Goal: Task Accomplishment & Management: Use online tool/utility

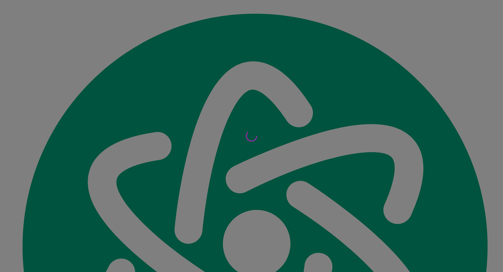
scroll to position [6488, 0]
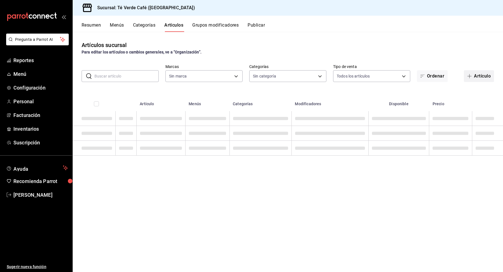
type input "758a6f1e-0dac-4099-973a-2f8b6b85c5fc"
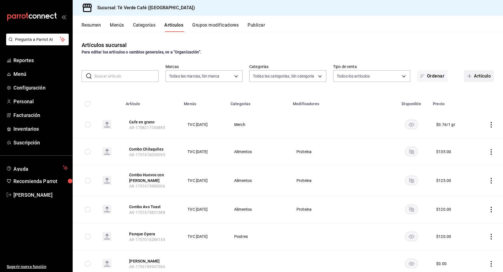
type input "6fc907ff-7848-4a3d-b16b-9cad58542d85,1c9e82c1-e471-42d2-924a-180d1d8fd30c,af3a7…"
click at [478, 77] on button "Artículo" at bounding box center [479, 76] width 30 height 12
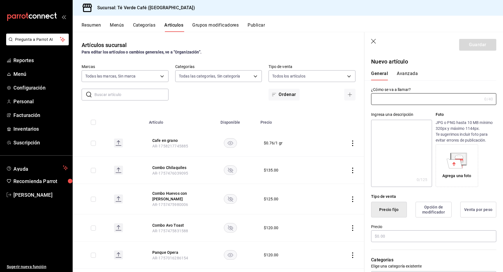
type input "AR-1758320681523"
click at [422, 99] on input "text" at bounding box center [426, 98] width 111 height 11
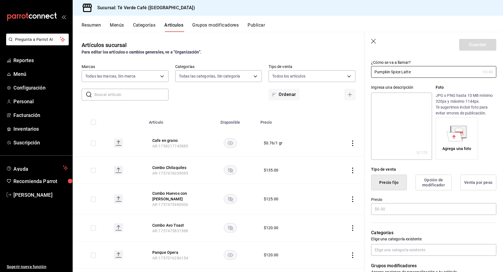
scroll to position [69, 0]
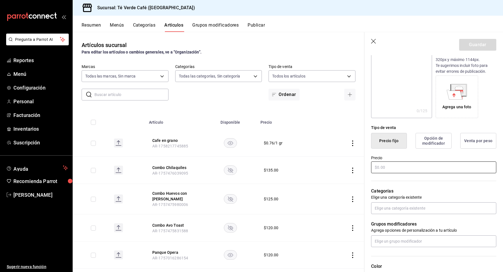
type input "Pumpkin Spice Latte"
click at [404, 167] on input "text" at bounding box center [433, 167] width 125 height 12
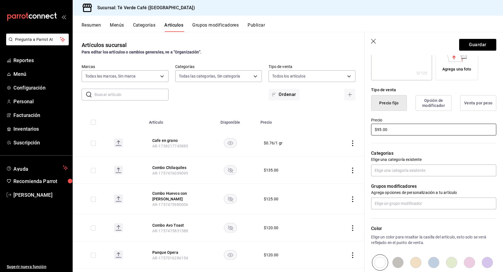
scroll to position [119, 0]
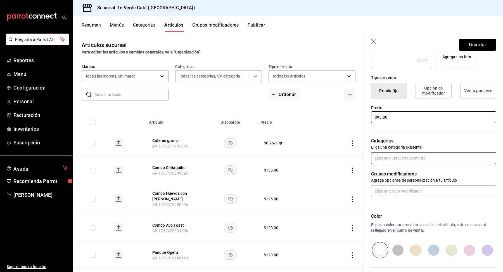
type input "$95.00"
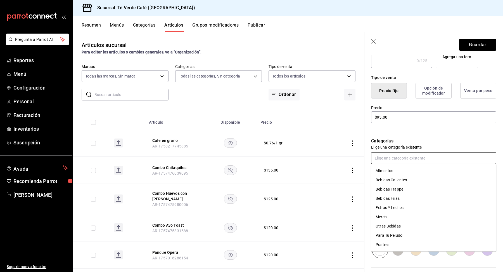
click at [419, 158] on input "text" at bounding box center [433, 158] width 125 height 12
click at [403, 181] on li "Bebidas Calientes" at bounding box center [433, 179] width 125 height 9
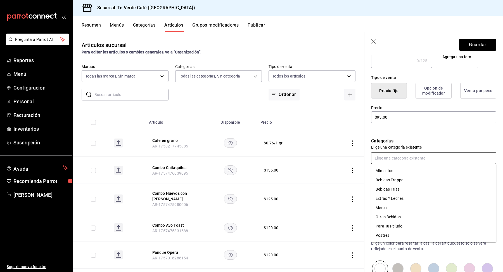
click at [402, 158] on input "text" at bounding box center [433, 158] width 125 height 12
click at [451, 134] on div "Categorías Elige una categoría existente Bebidas Calientes" at bounding box center [430, 153] width 132 height 58
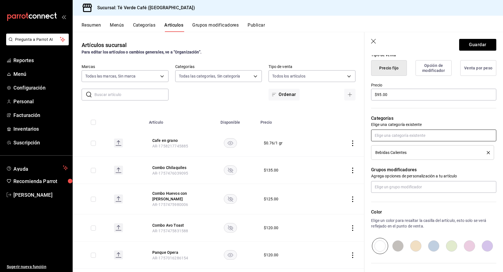
scroll to position [134, 0]
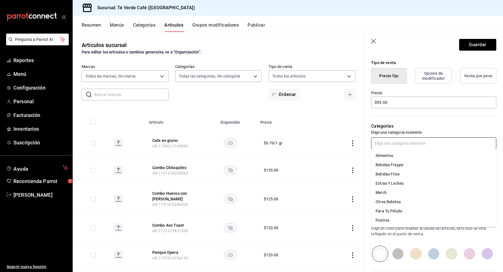
click at [412, 148] on input "text" at bounding box center [433, 143] width 125 height 12
click at [395, 172] on li "Bebidas Frías" at bounding box center [433, 173] width 125 height 9
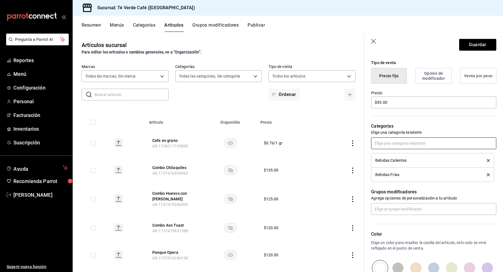
click at [416, 143] on input "text" at bounding box center [433, 143] width 125 height 12
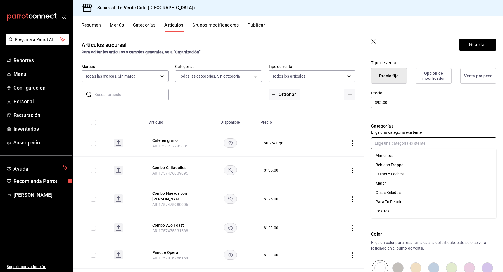
click at [395, 168] on li "Bebidas Frappe" at bounding box center [433, 164] width 125 height 9
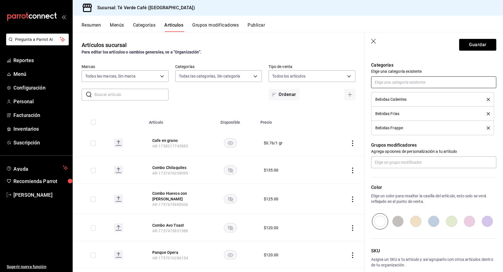
scroll to position [199, 0]
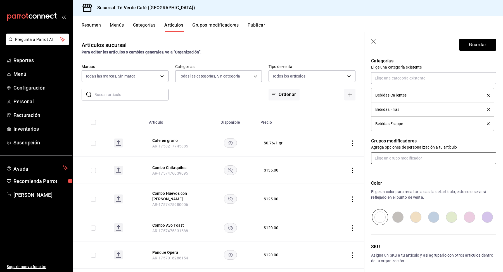
click at [412, 161] on input "text" at bounding box center [433, 158] width 125 height 12
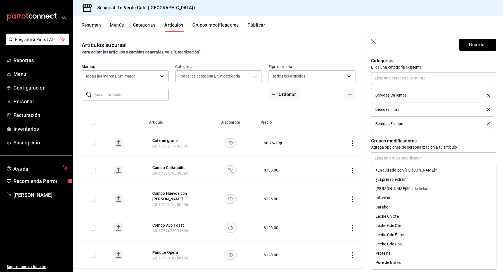
click at [375, 39] on icon "button" at bounding box center [374, 42] width 6 height 6
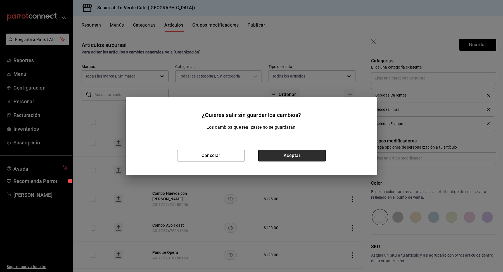
click at [315, 158] on button "Aceptar" at bounding box center [292, 156] width 68 height 12
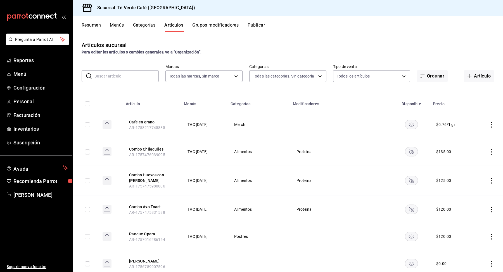
click at [134, 76] on input "text" at bounding box center [126, 75] width 64 height 11
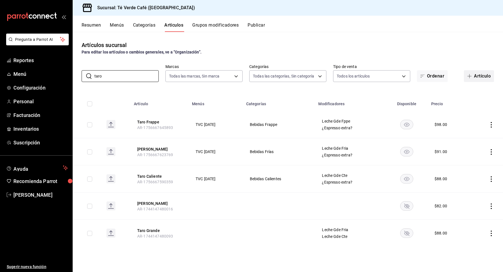
type input "taro"
click at [483, 79] on button "Artículo" at bounding box center [479, 76] width 30 height 12
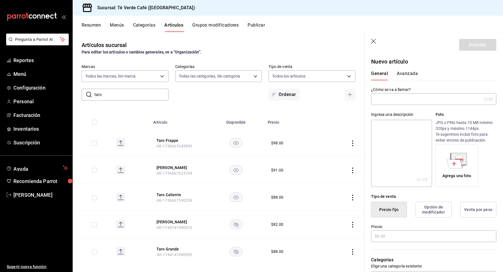
click at [393, 103] on input "text" at bounding box center [426, 98] width 111 height 11
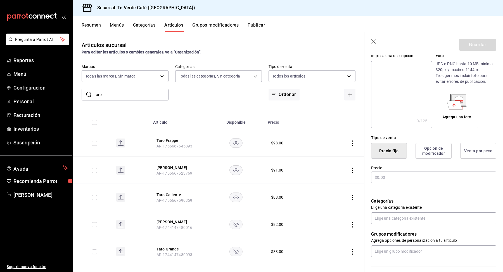
scroll to position [71, 0]
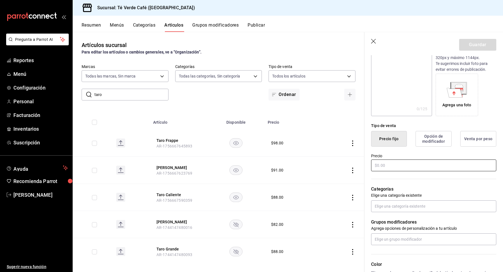
type input "Pumpkin Spice Latte C"
click at [396, 165] on input "text" at bounding box center [433, 165] width 125 height 12
type input "$9.00"
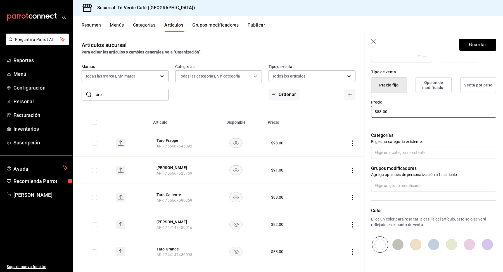
scroll to position [129, 0]
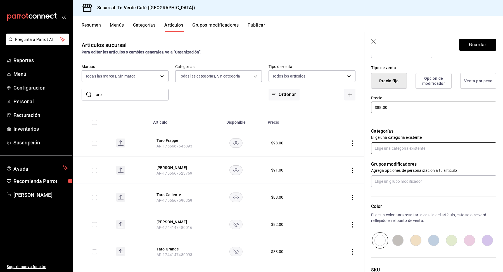
type input "$88.00"
click at [390, 152] on input "text" at bounding box center [433, 148] width 125 height 12
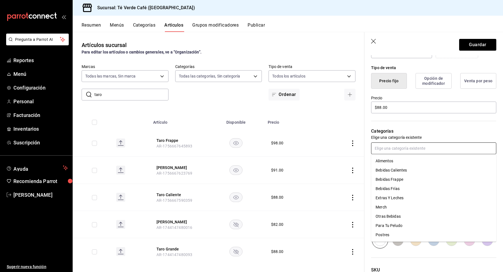
click at [391, 170] on li "Bebidas Calientes" at bounding box center [433, 169] width 125 height 9
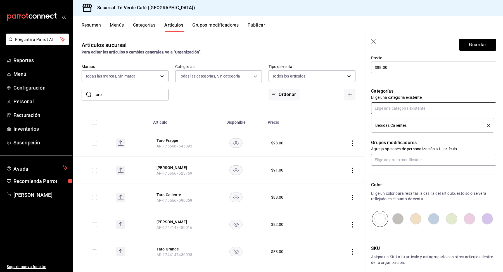
scroll to position [172, 0]
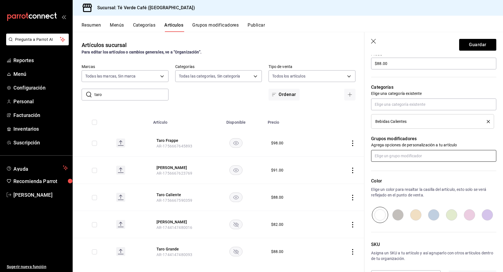
click at [395, 158] on input "text" at bounding box center [433, 156] width 125 height 12
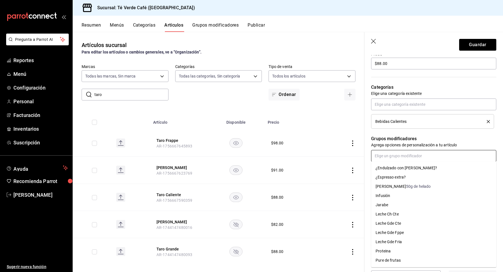
click at [394, 221] on div "Leche Gde Cte" at bounding box center [388, 223] width 25 height 6
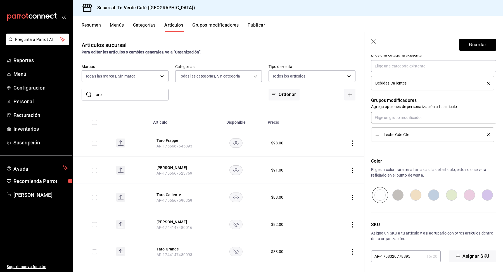
scroll to position [211, 0]
click at [428, 134] on span "Leche Gde Cte" at bounding box center [431, 134] width 95 height 4
click at [425, 157] on p "Color" at bounding box center [433, 160] width 125 height 7
click at [415, 194] on input "radio" at bounding box center [416, 194] width 18 height 16
radio input "true"
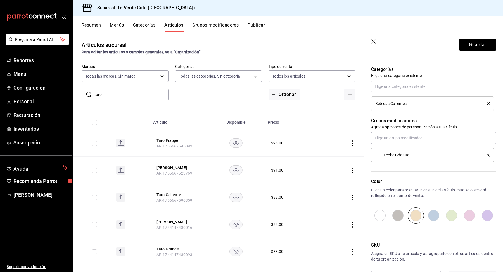
scroll to position [0, 0]
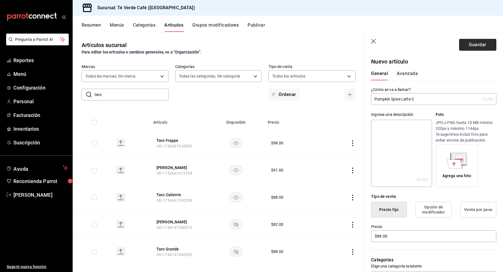
click at [484, 48] on button "Guardar" at bounding box center [477, 45] width 37 height 12
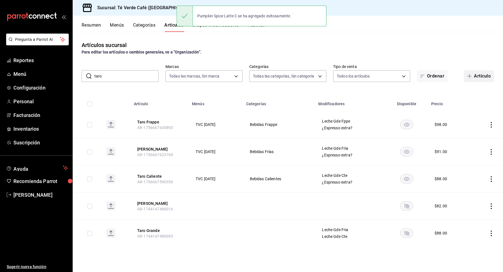
click at [481, 76] on button "Artículo" at bounding box center [479, 76] width 30 height 12
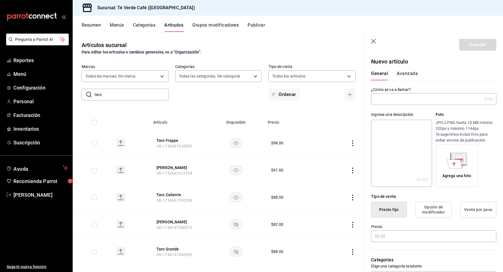
click at [408, 103] on input "text" at bounding box center [426, 98] width 111 height 11
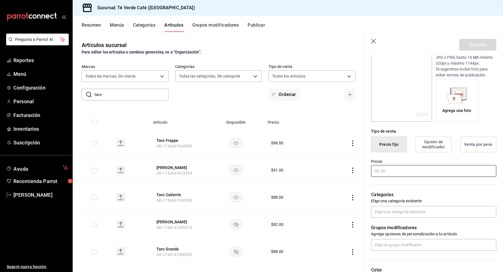
scroll to position [69, 0]
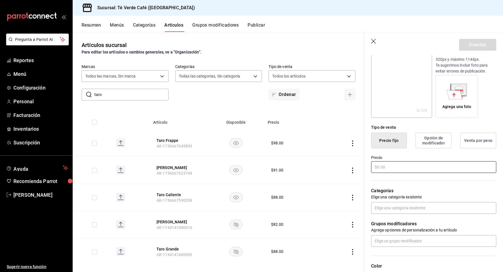
type input "Pumpkin Spice Latte F"
click at [389, 167] on input "text" at bounding box center [433, 167] width 125 height 12
type input "$91.00"
click at [436, 151] on div "Precio $91.00" at bounding box center [430, 160] width 132 height 25
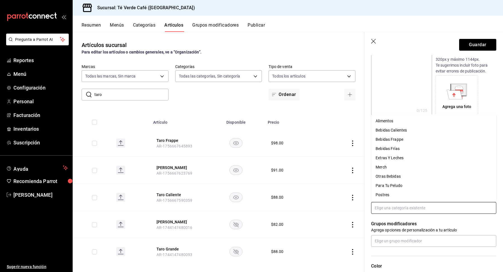
click at [421, 207] on input "text" at bounding box center [433, 208] width 125 height 12
click at [399, 148] on li "Bebidas Frías" at bounding box center [433, 148] width 125 height 9
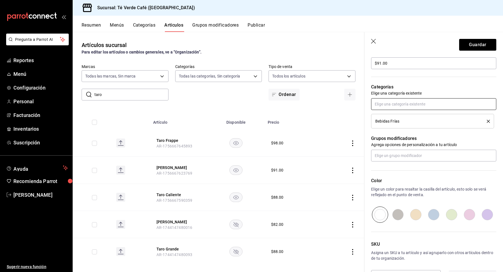
scroll to position [174, 0]
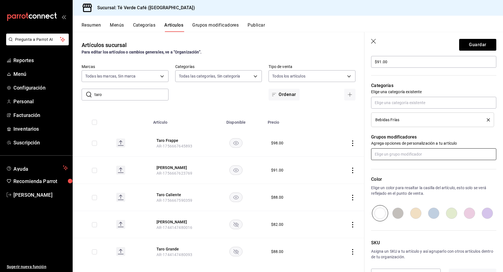
click at [403, 157] on input "text" at bounding box center [433, 154] width 125 height 12
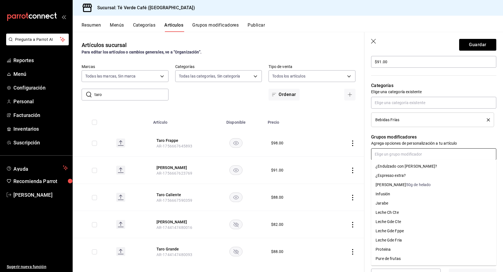
click at [401, 239] on div "Leche Gde Fria" at bounding box center [389, 240] width 26 height 6
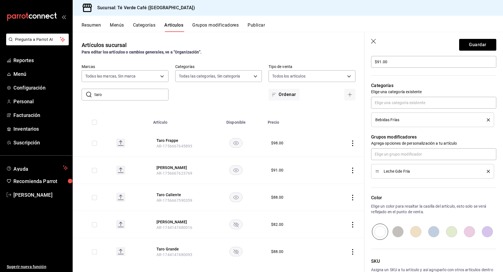
click at [437, 234] on input "radio" at bounding box center [434, 231] width 18 height 16
radio input "true"
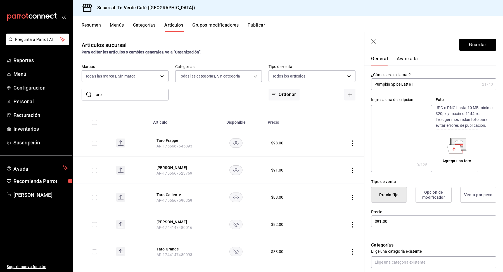
scroll to position [0, 0]
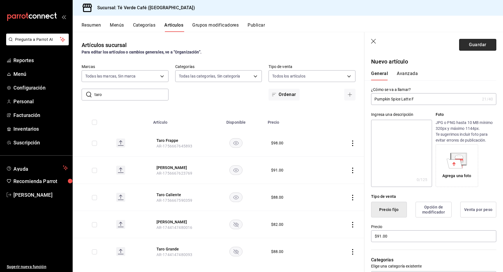
click at [482, 44] on button "Guardar" at bounding box center [477, 45] width 37 height 12
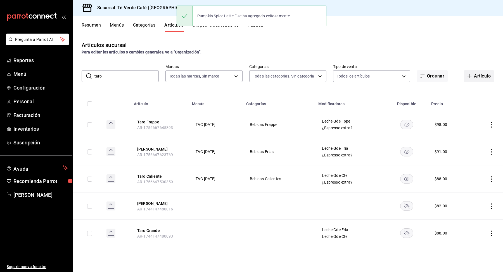
click at [484, 77] on button "Artículo" at bounding box center [479, 76] width 30 height 12
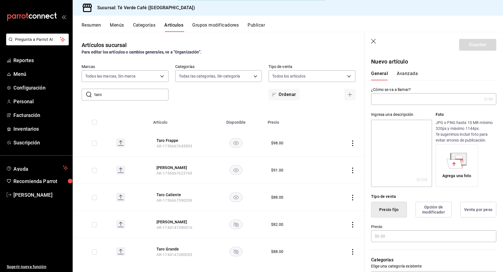
click at [397, 102] on input "text" at bounding box center [426, 98] width 111 height 11
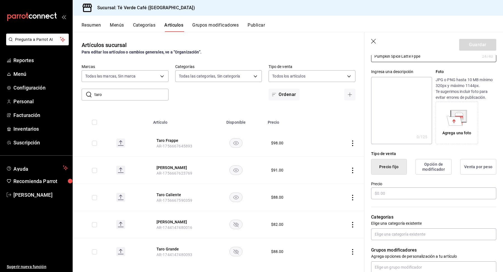
scroll to position [55, 0]
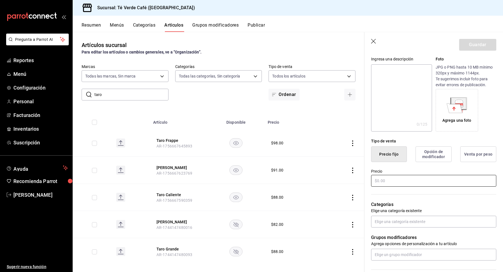
type input "Pumpkin Spice Latte Fppe"
click at [400, 179] on input "text" at bounding box center [433, 181] width 125 height 12
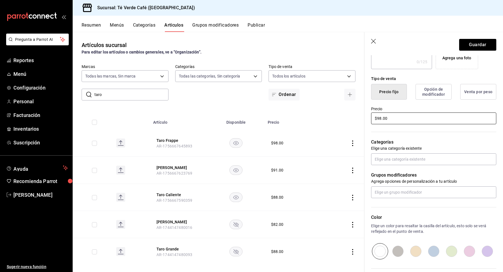
scroll to position [128, 0]
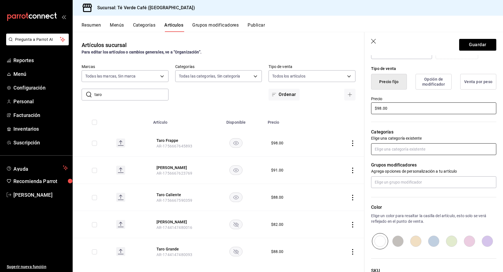
type input "$98.00"
click at [403, 153] on input "text" at bounding box center [433, 149] width 125 height 12
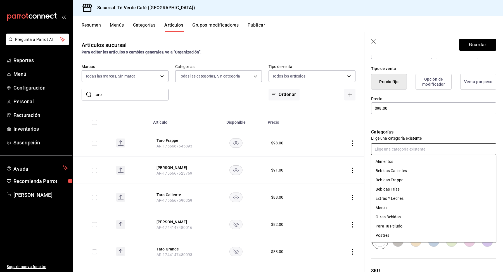
click at [399, 178] on li "Bebidas Frappe" at bounding box center [433, 179] width 125 height 9
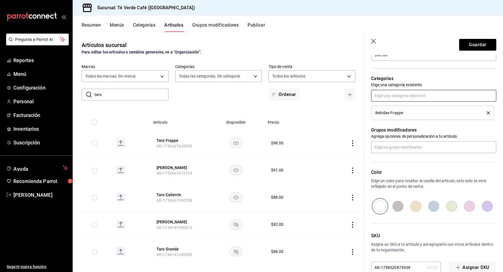
scroll to position [189, 0]
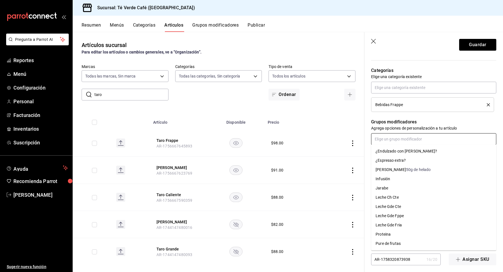
click at [400, 140] on input "text" at bounding box center [433, 139] width 125 height 12
click at [397, 215] on div "Leche Gde Fppe" at bounding box center [390, 216] width 28 height 6
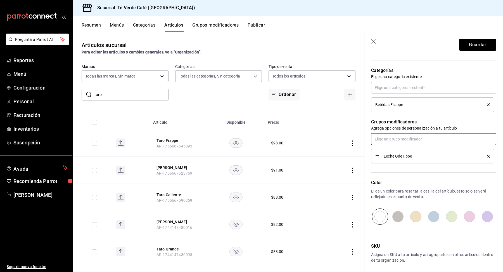
scroll to position [199, 0]
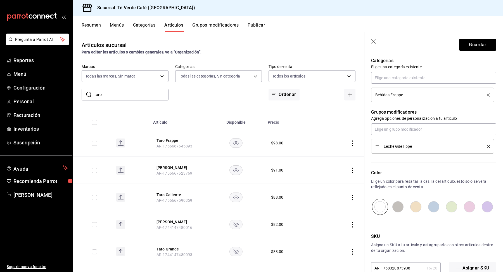
click at [490, 208] on input "radio" at bounding box center [488, 206] width 18 height 16
radio input "true"
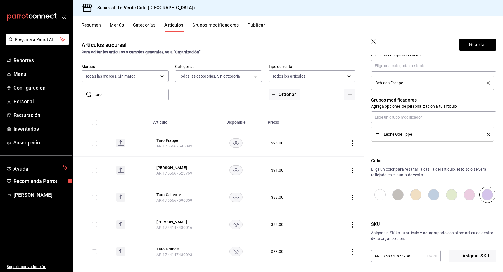
click at [469, 193] on input "radio" at bounding box center [470, 194] width 18 height 16
radio input "true"
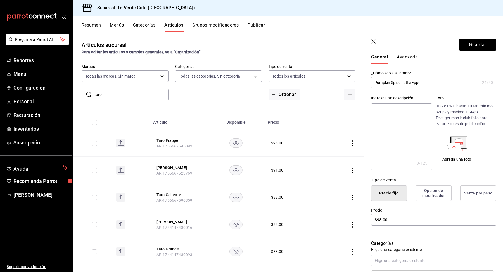
scroll to position [0, 0]
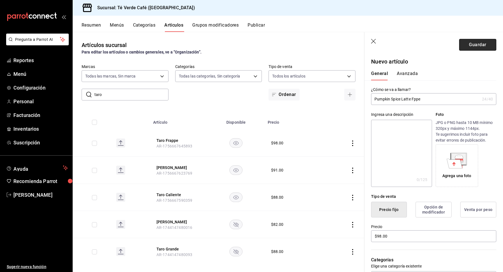
click at [487, 48] on button "Guardar" at bounding box center [477, 45] width 37 height 12
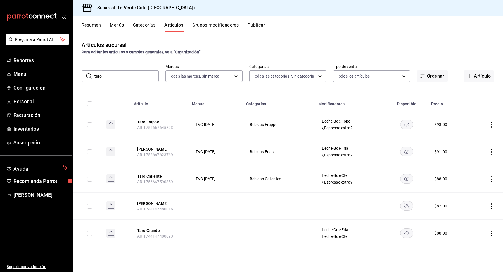
click at [138, 75] on input "taro" at bounding box center [126, 75] width 64 height 11
type textarea "taro"
click at [138, 75] on input "taro" at bounding box center [126, 75] width 64 height 11
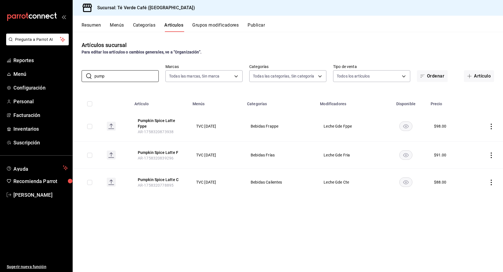
type input "pum"
click at [120, 75] on input "pum" at bounding box center [126, 75] width 64 height 11
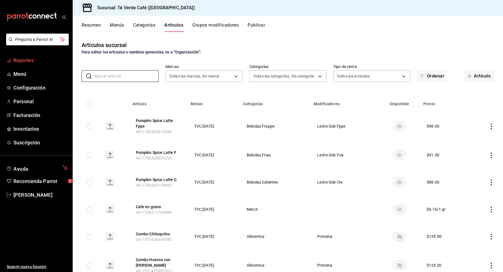
click at [24, 64] on span "Reportes" at bounding box center [40, 60] width 55 height 8
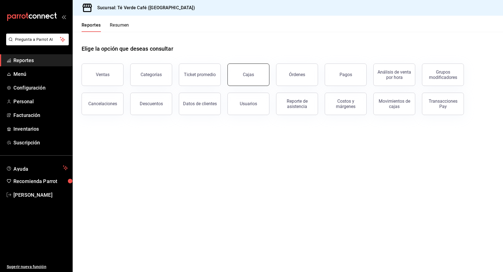
click at [238, 76] on link "Cajas" at bounding box center [249, 74] width 42 height 22
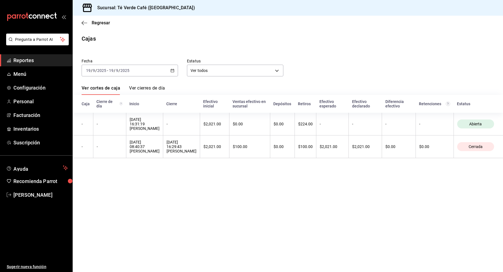
click at [27, 57] on span "Reportes" at bounding box center [40, 60] width 55 height 8
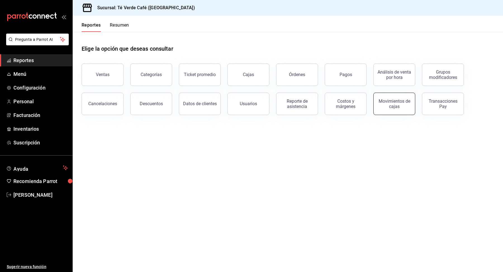
click at [398, 111] on button "Movimientos de cajas" at bounding box center [394, 104] width 42 height 22
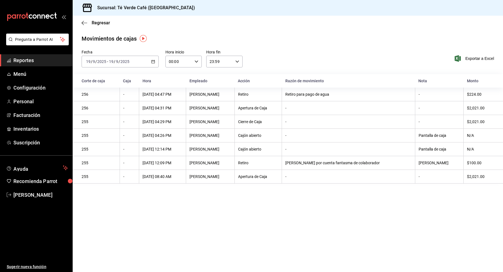
click at [34, 62] on span "Reportes" at bounding box center [40, 60] width 55 height 8
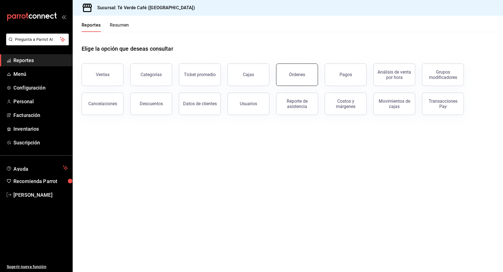
click at [297, 83] on button "Órdenes" at bounding box center [297, 74] width 42 height 22
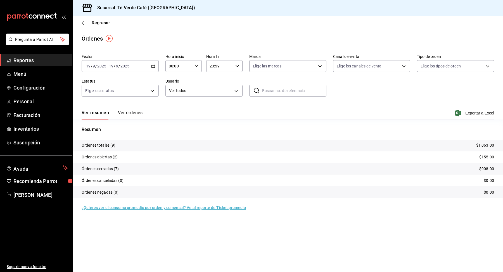
click at [133, 114] on button "Ver órdenes" at bounding box center [130, 115] width 25 height 10
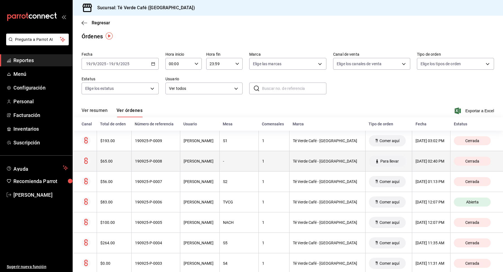
scroll to position [5, 0]
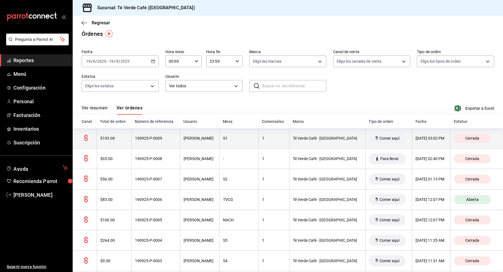
click at [110, 140] on div "$193.00" at bounding box center [114, 138] width 28 height 4
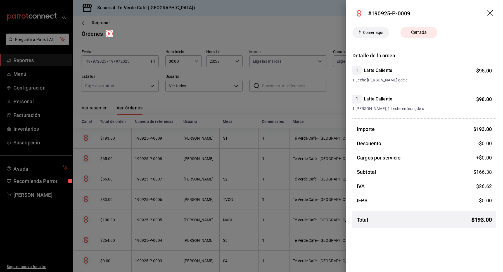
click at [492, 11] on icon "drag" at bounding box center [490, 13] width 7 height 7
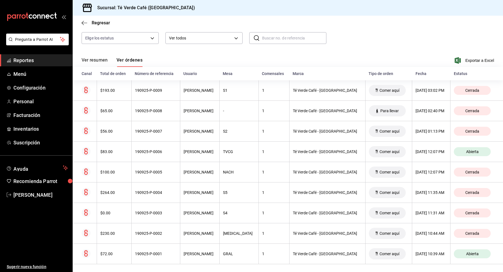
scroll to position [0, 0]
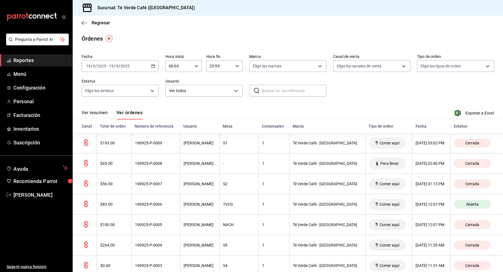
click at [14, 63] on span "Reportes" at bounding box center [40, 60] width 55 height 8
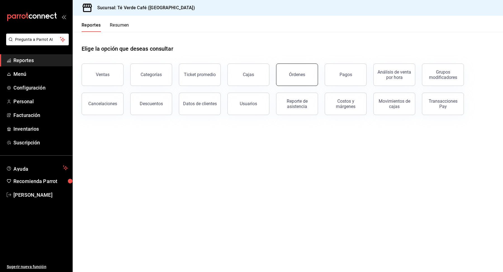
click at [284, 81] on button "Órdenes" at bounding box center [297, 74] width 42 height 22
